Goal: Check status: Check status

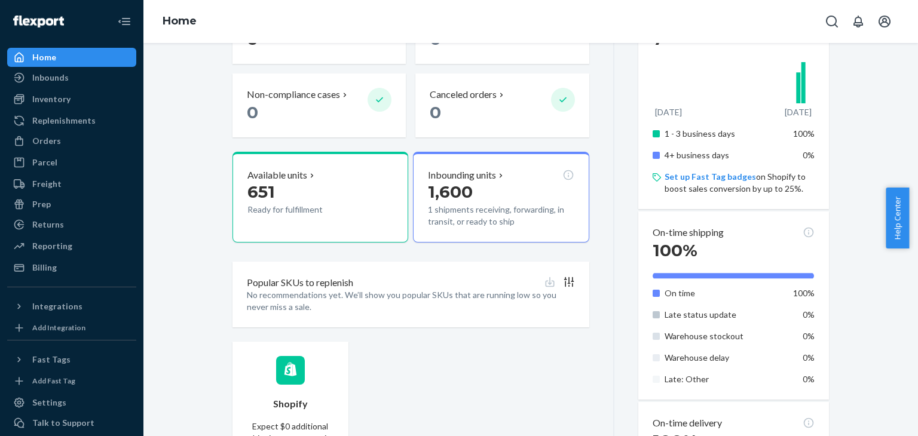
scroll to position [364, 0]
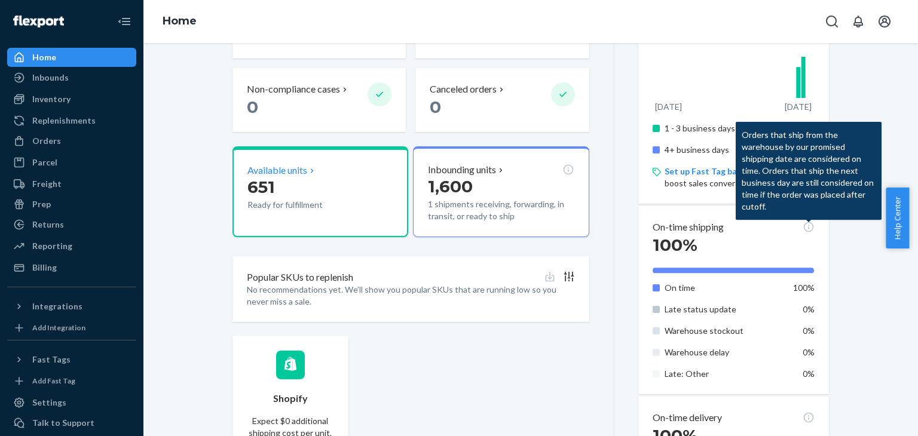
click at [335, 187] on p "651" at bounding box center [303, 187] width 111 height 22
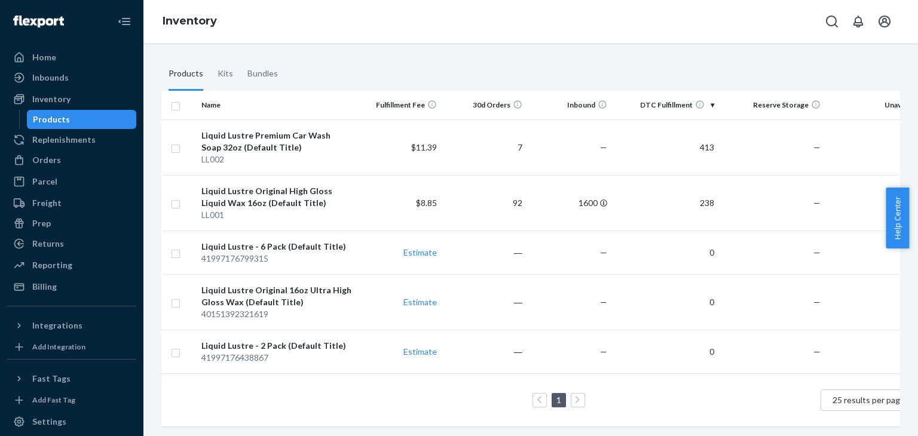
scroll to position [88, 0]
click at [55, 81] on div "Inbounds" at bounding box center [50, 78] width 36 height 12
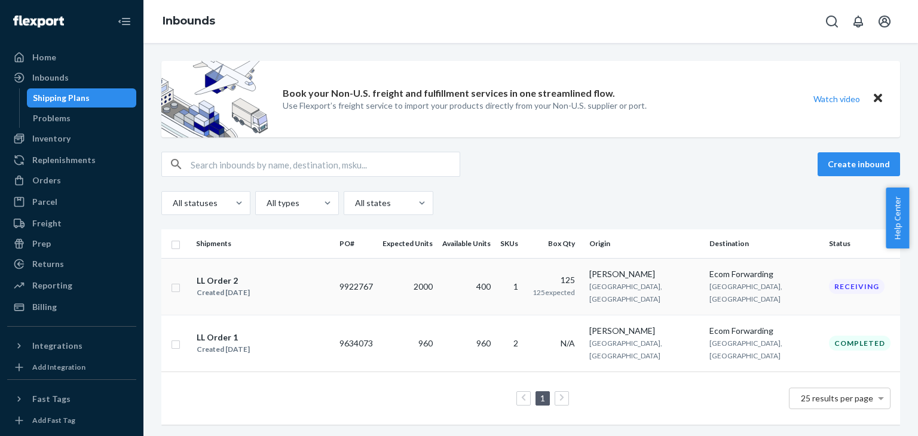
click at [829, 283] on div "Receiving" at bounding box center [857, 286] width 56 height 15
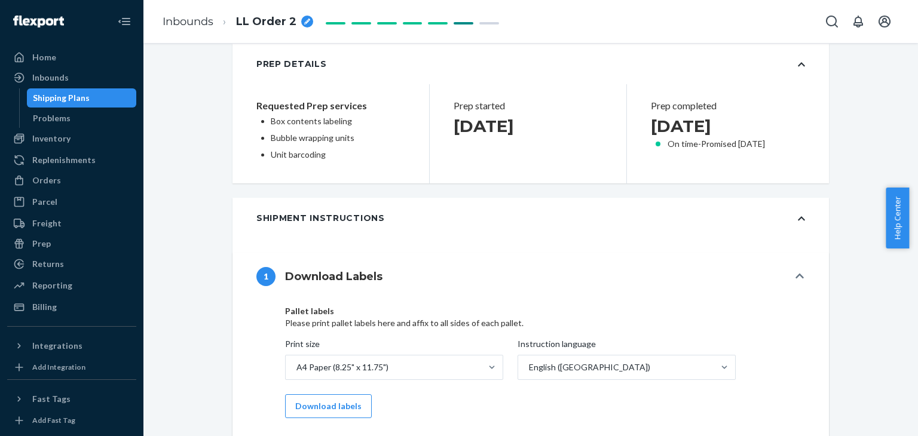
scroll to position [682, 0]
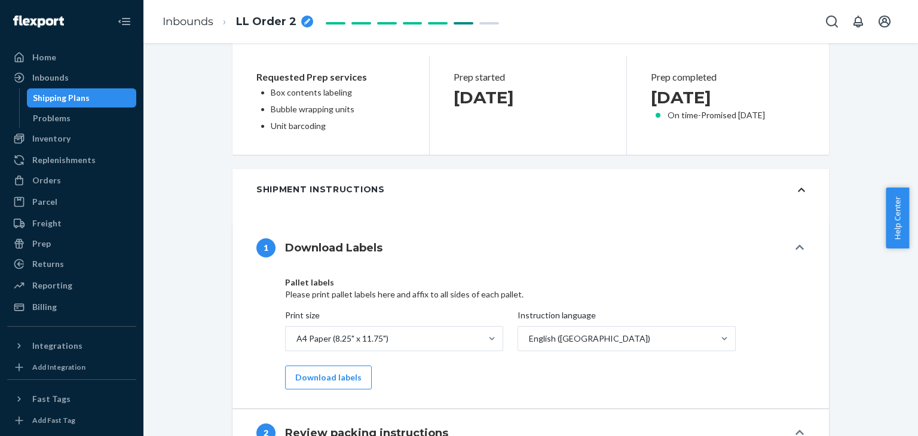
drag, startPoint x: 917, startPoint y: 189, endPoint x: 917, endPoint y: 227, distance: 37.7
click at [917, 227] on div "Help Center" at bounding box center [902, 218] width 32 height 61
drag, startPoint x: 915, startPoint y: 201, endPoint x: 918, endPoint y: 266, distance: 64.6
click at [918, 266] on body "Home Inbounds Shipping Plans Problems Inventory Products Replenishments Orders …" at bounding box center [459, 218] width 918 height 436
click at [865, 230] on div "Shipment Receiving Download Shipment ID 1234983 Flexport PO# 9922767 Shipping w…" at bounding box center [530, 399] width 757 height 2041
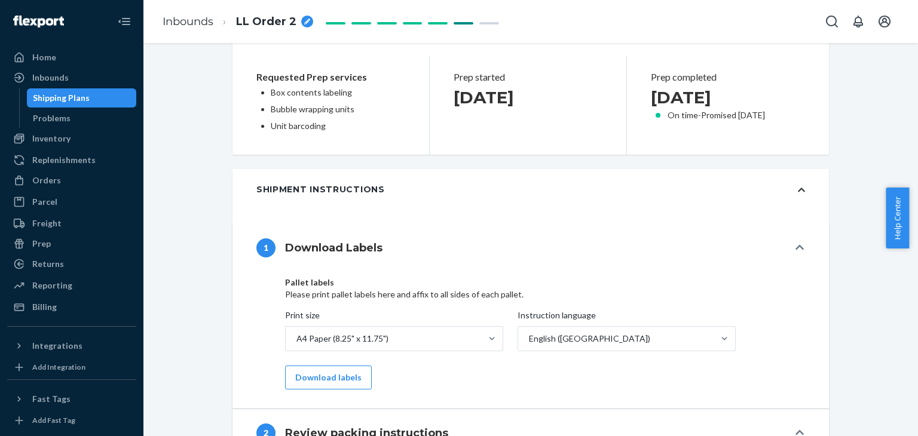
drag, startPoint x: 914, startPoint y: 191, endPoint x: 917, endPoint y: 223, distance: 31.8
click at [917, 223] on div "Help Center" at bounding box center [902, 218] width 32 height 61
drag, startPoint x: 912, startPoint y: 196, endPoint x: 911, endPoint y: 251, distance: 55.0
click at [911, 251] on body "Home Inbounds Shipping Plans Problems Inventory Products Replenishments Orders …" at bounding box center [459, 218] width 918 height 436
click at [880, 261] on div "Shipment Receiving Download Shipment ID 1234983 Flexport PO# 9922767 Shipping w…" at bounding box center [530, 399] width 757 height 2041
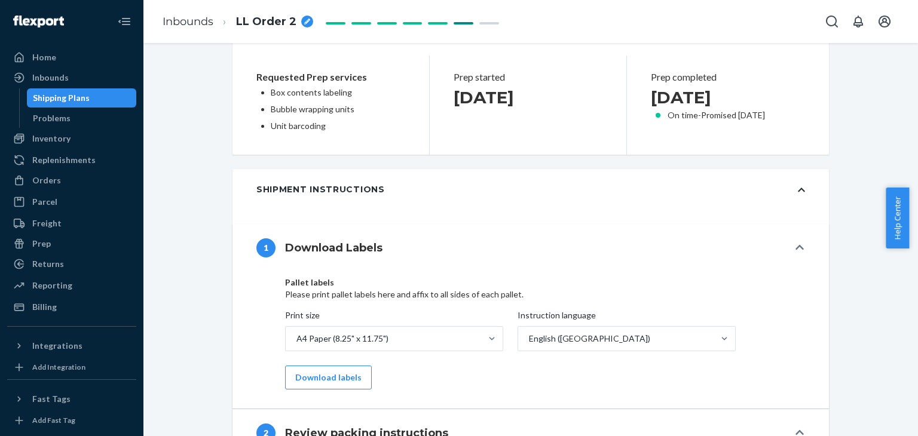
drag, startPoint x: 914, startPoint y: 232, endPoint x: 912, endPoint y: 183, distance: 49.1
click at [912, 183] on body "Home Inbounds Shipping Plans Problems Inventory Products Replenishments Orders …" at bounding box center [459, 218] width 918 height 436
click at [878, 146] on div "Shipment Receiving Download Shipment ID 1234983 Flexport PO# 9922767 Shipping w…" at bounding box center [530, 399] width 757 height 2041
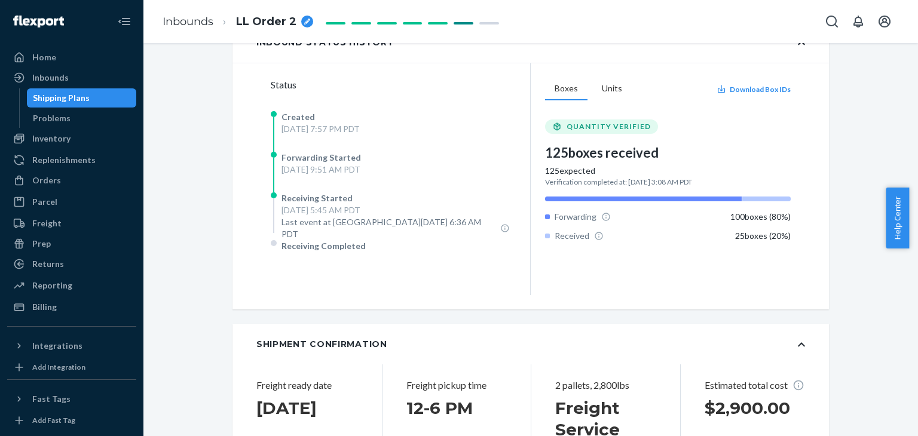
scroll to position [203, 0]
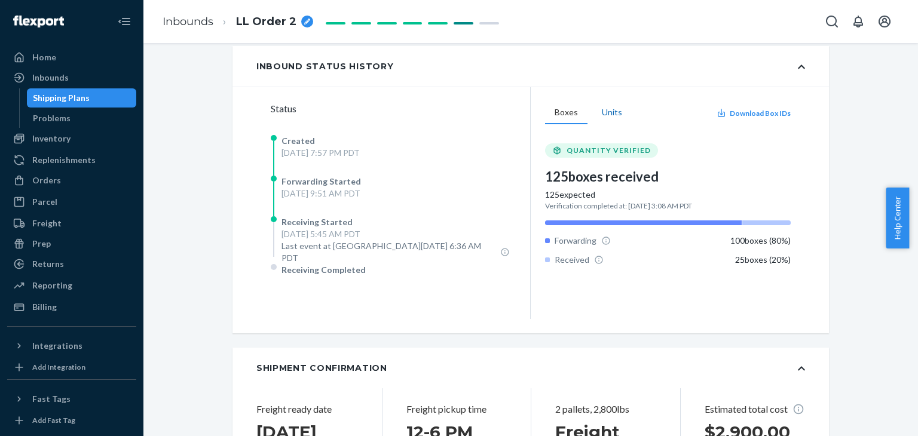
click at [612, 111] on button "Units" at bounding box center [612, 113] width 39 height 23
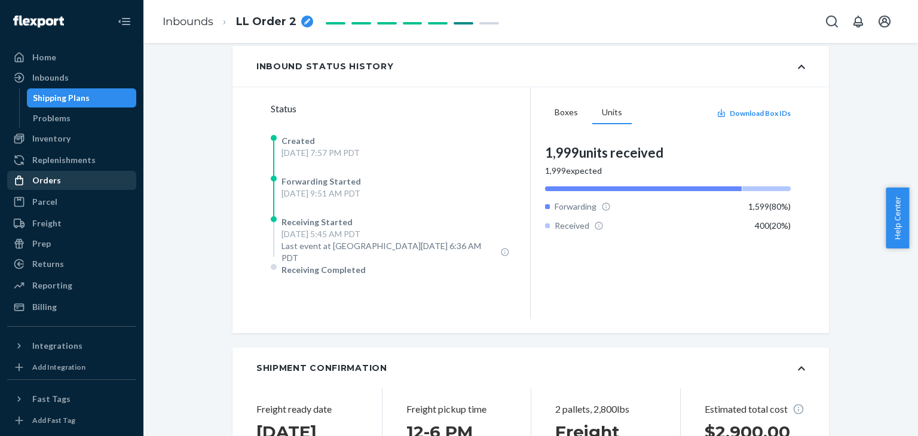
click at [49, 178] on div "Orders" at bounding box center [46, 181] width 29 height 12
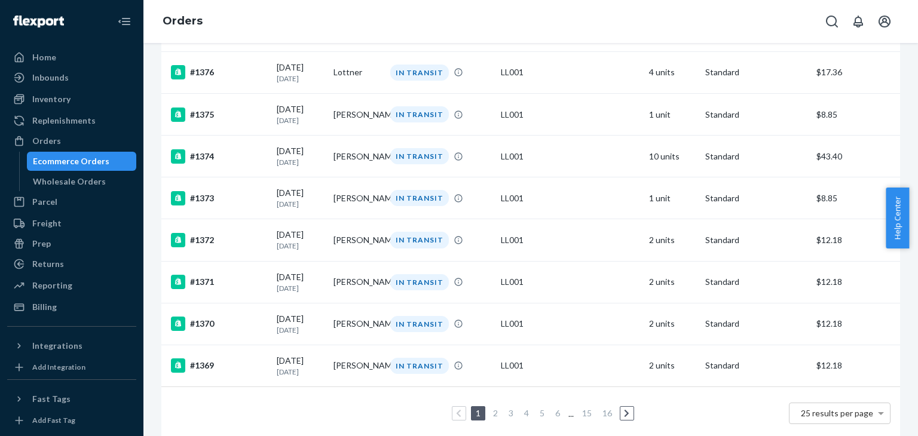
scroll to position [879, 0]
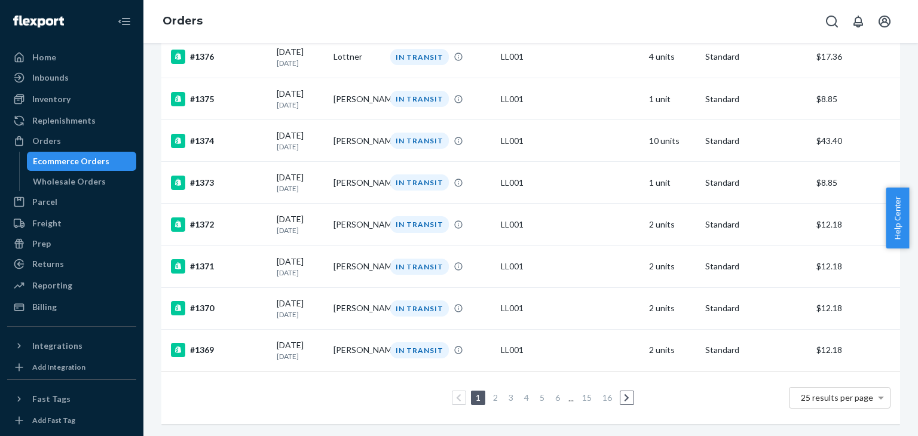
click at [491, 393] on link "2" at bounding box center [496, 398] width 10 height 10
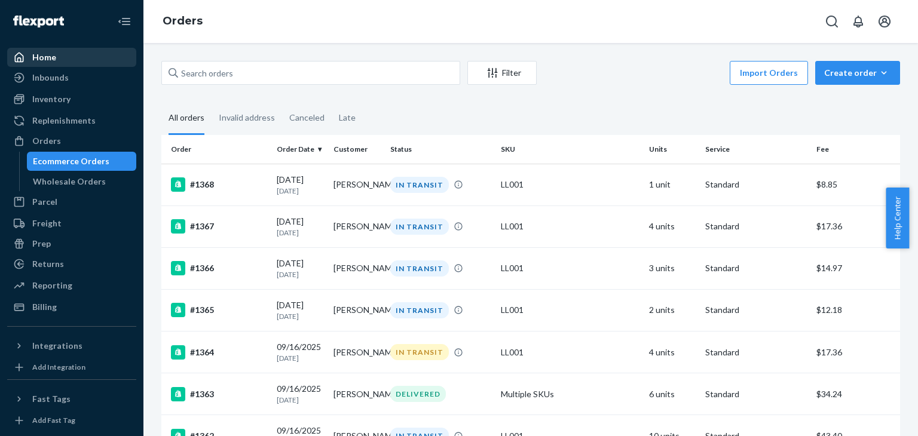
click at [55, 58] on div "Home" at bounding box center [71, 57] width 127 height 17
